Goal: Information Seeking & Learning: Learn about a topic

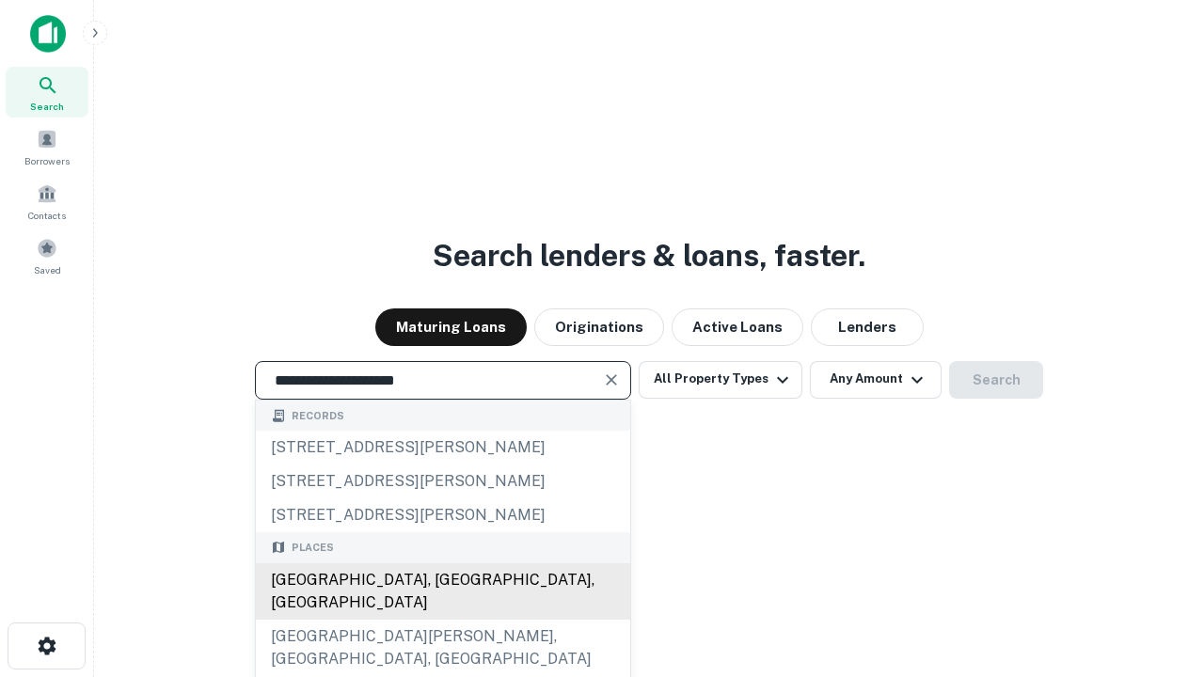
click at [442, 620] on div "[GEOGRAPHIC_DATA], [GEOGRAPHIC_DATA], [GEOGRAPHIC_DATA]" at bounding box center [443, 592] width 374 height 56
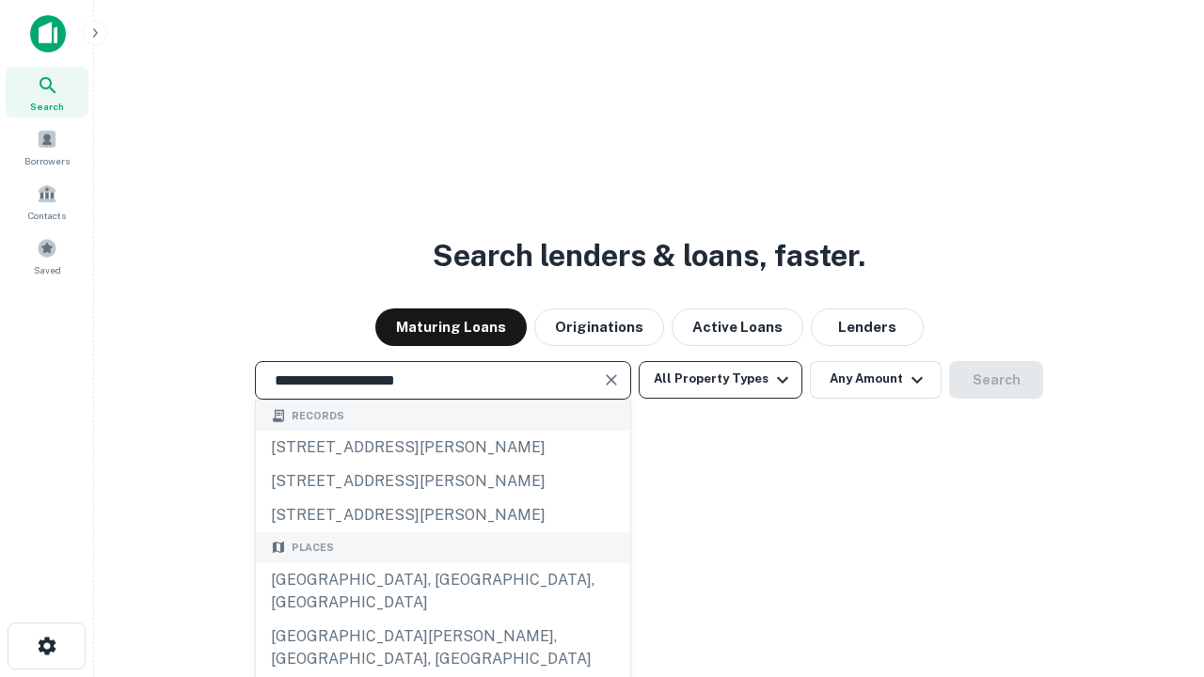
click at [721, 379] on button "All Property Types" at bounding box center [721, 380] width 164 height 38
type input "**********"
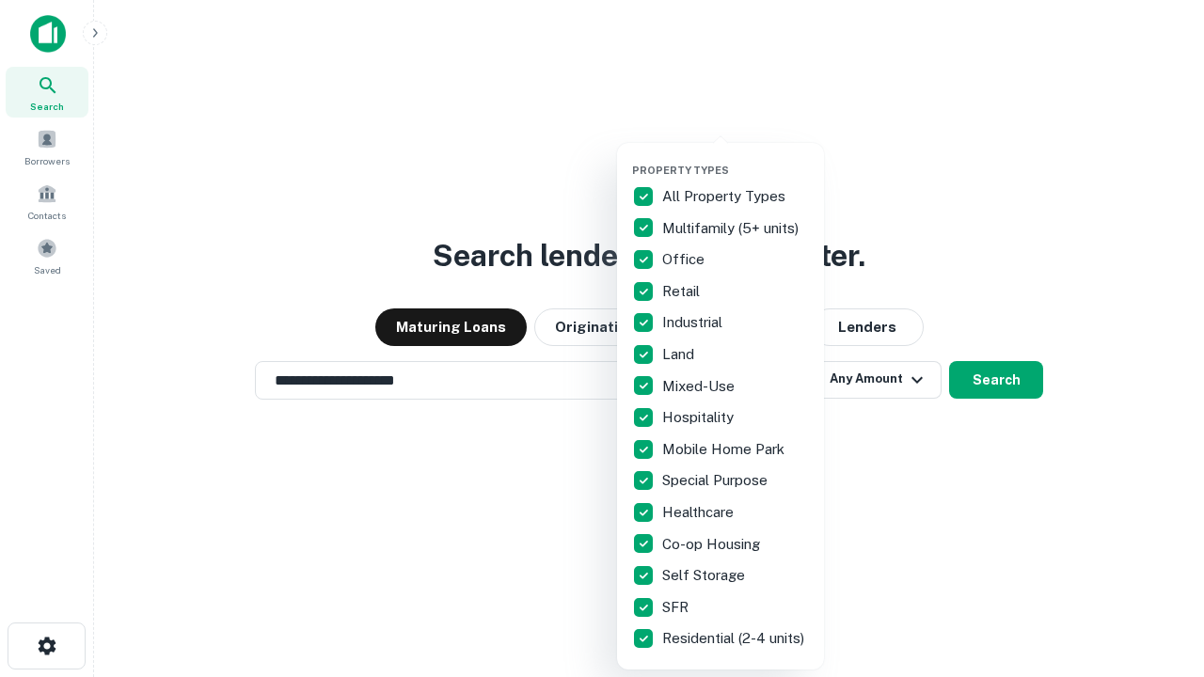
click at [736, 158] on button "button" at bounding box center [735, 158] width 207 height 1
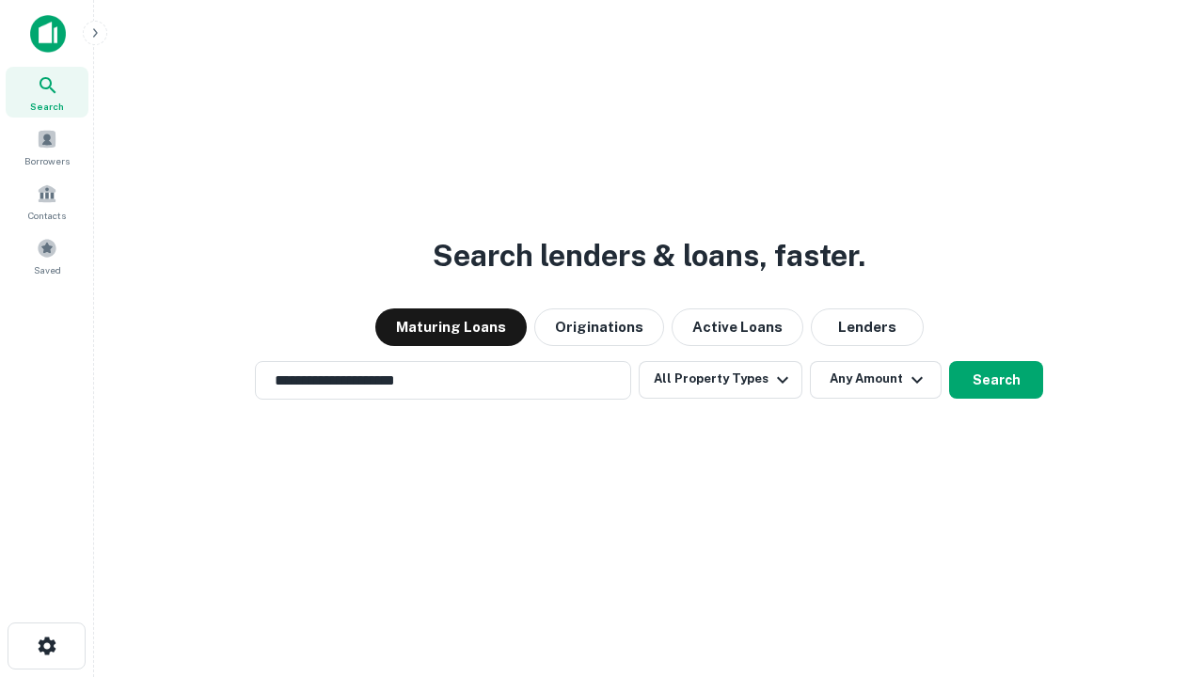
scroll to position [29, 0]
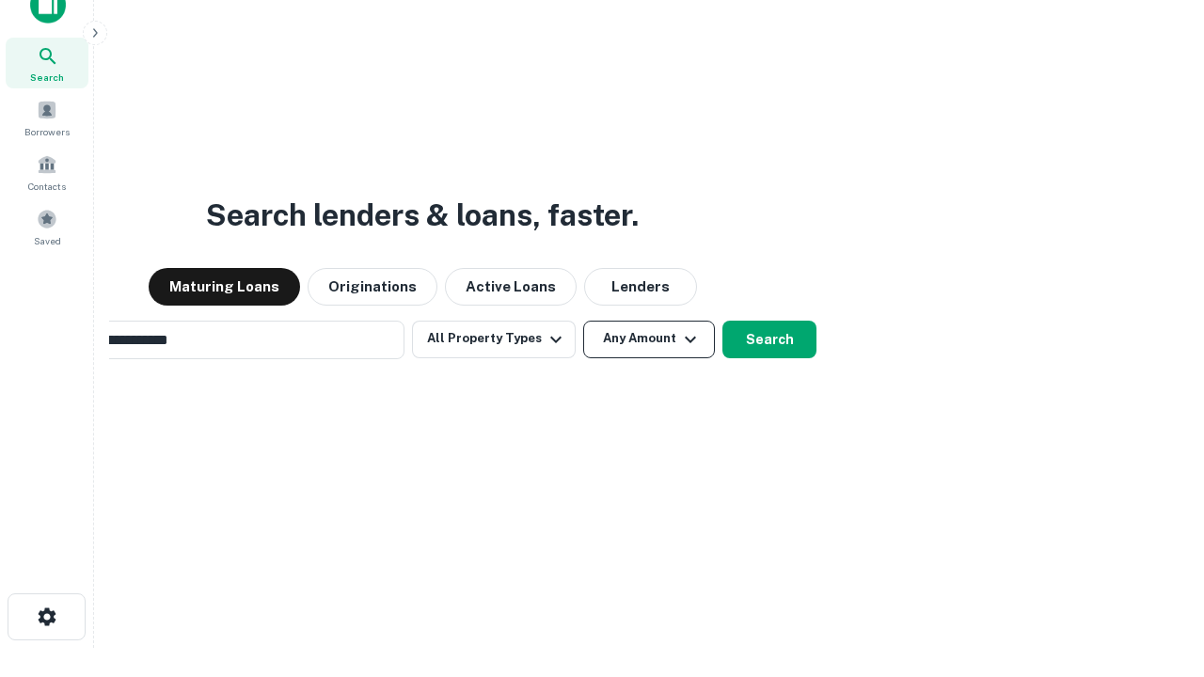
click at [583, 321] on button "Any Amount" at bounding box center [649, 340] width 132 height 38
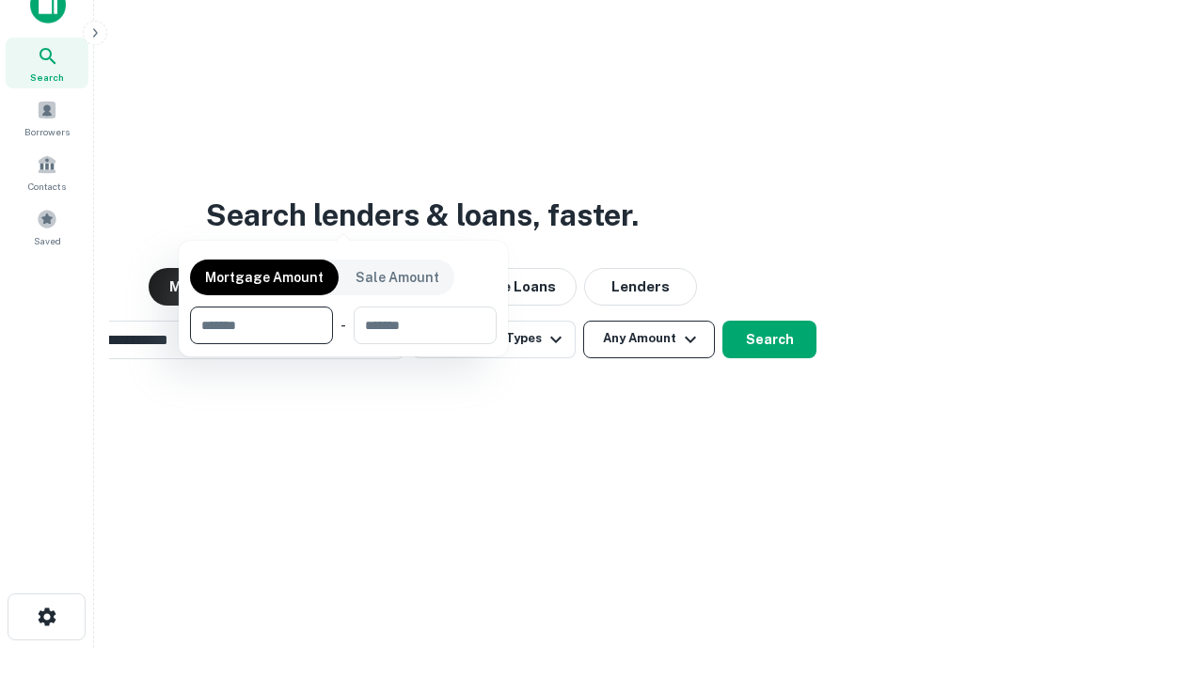
scroll to position [30, 0]
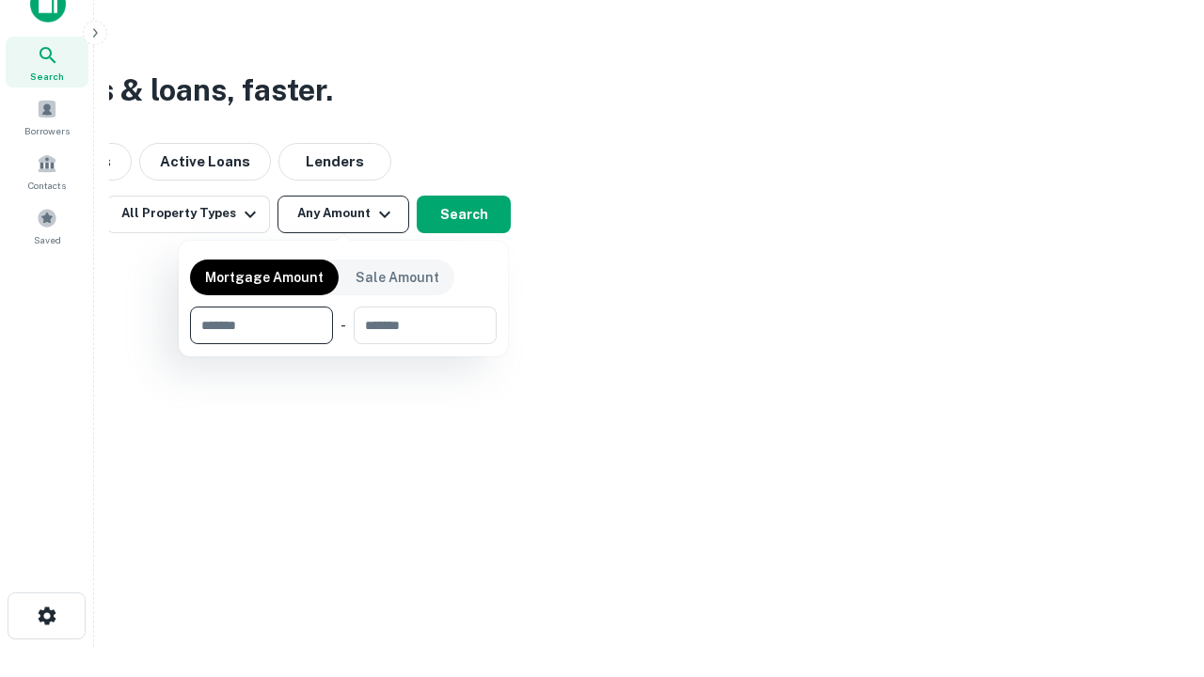
type input "*******"
click at [343, 344] on button "button" at bounding box center [343, 344] width 307 height 1
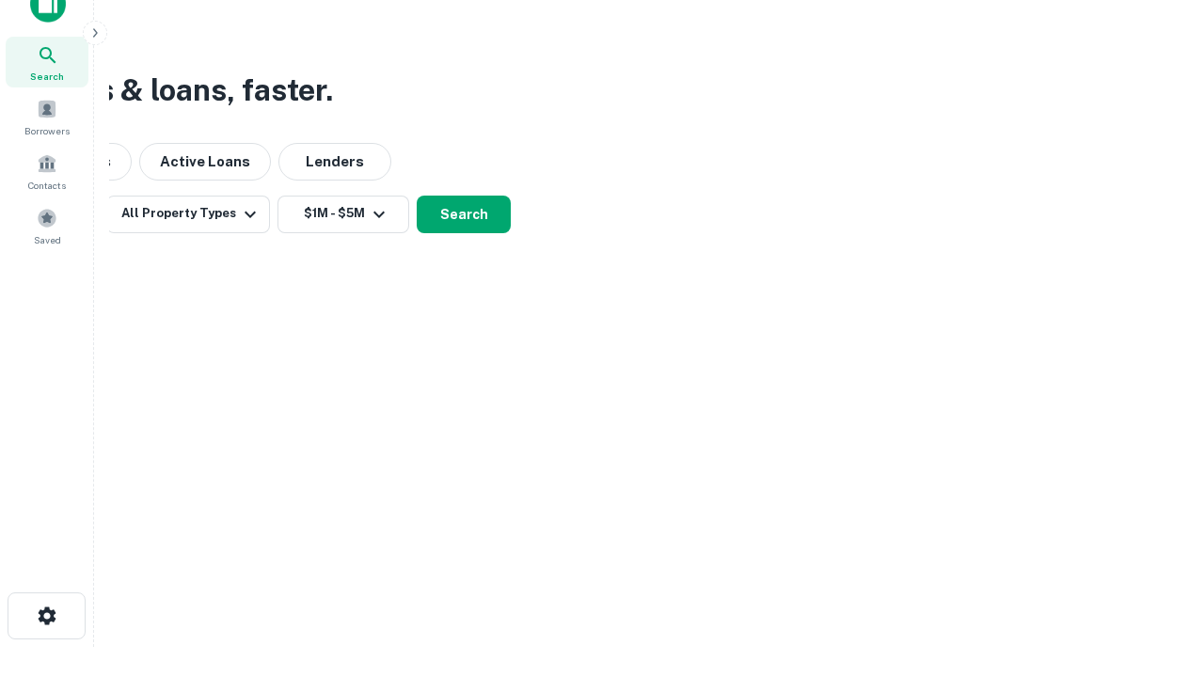
scroll to position [29, 0]
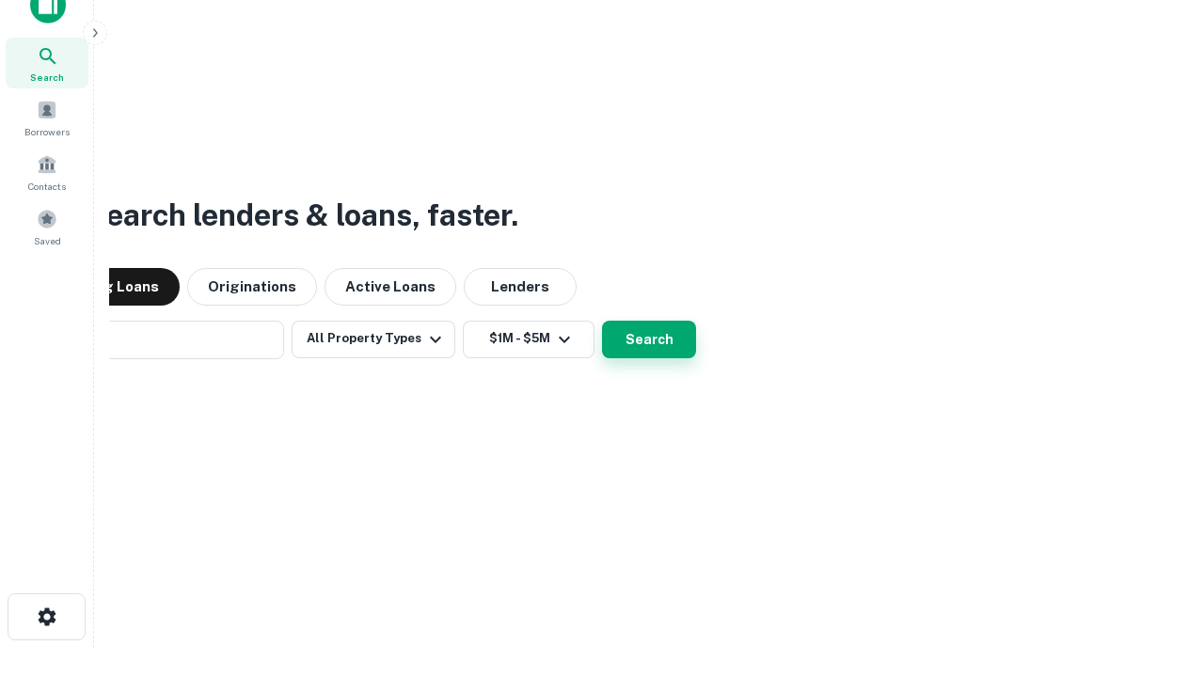
click at [602, 321] on button "Search" at bounding box center [649, 340] width 94 height 38
